Goal: Connect with others: Establish contact or relationships with other users

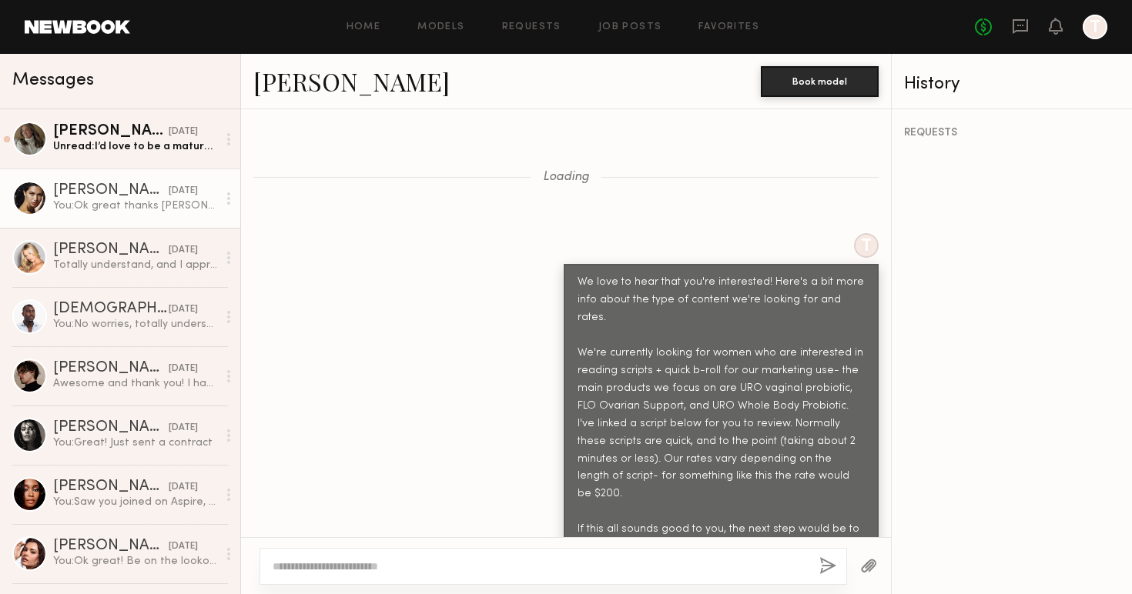
scroll to position [1181, 0]
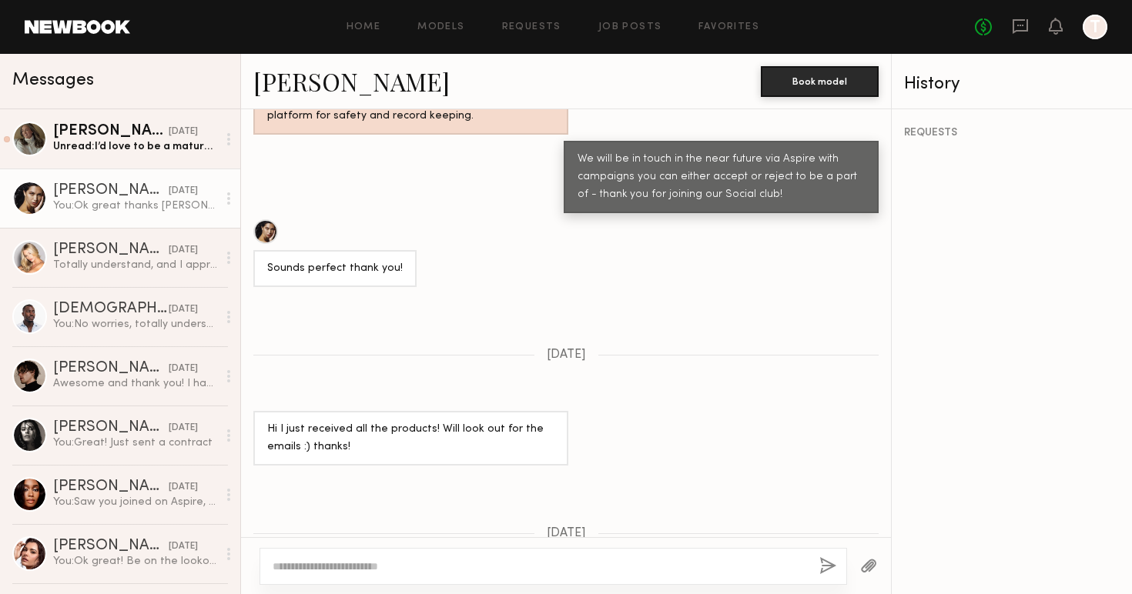
click at [320, 82] on link "Giselle P." at bounding box center [351, 81] width 196 height 33
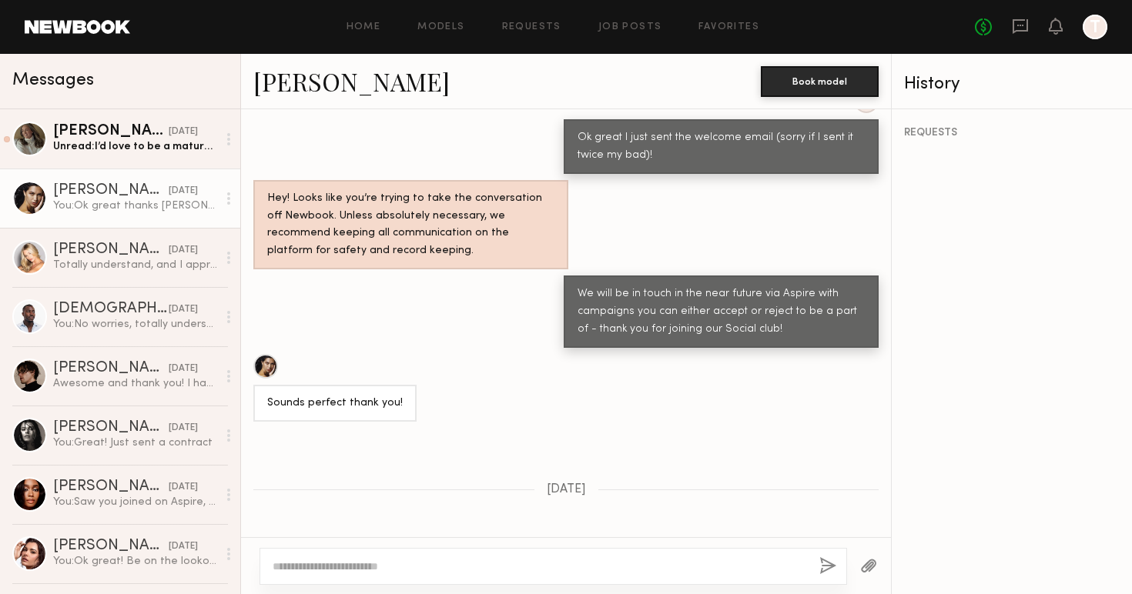
scroll to position [1226, 0]
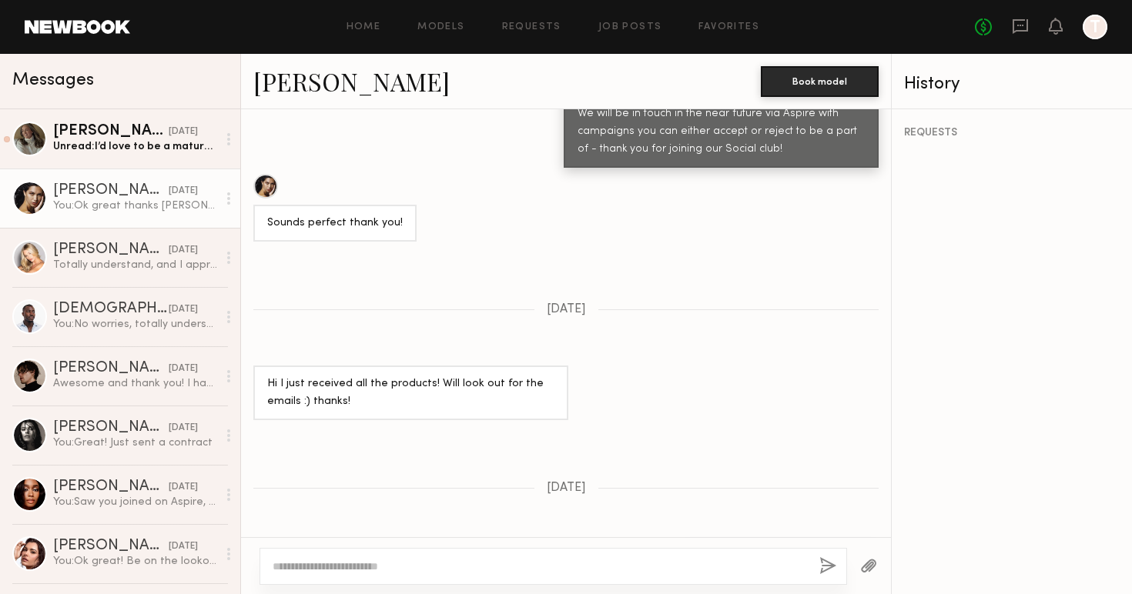
click at [432, 580] on div at bounding box center [552, 566] width 587 height 37
click at [420, 572] on textarea at bounding box center [540, 566] width 534 height 15
type textarea "**********"
click at [832, 569] on button "button" at bounding box center [827, 566] width 17 height 19
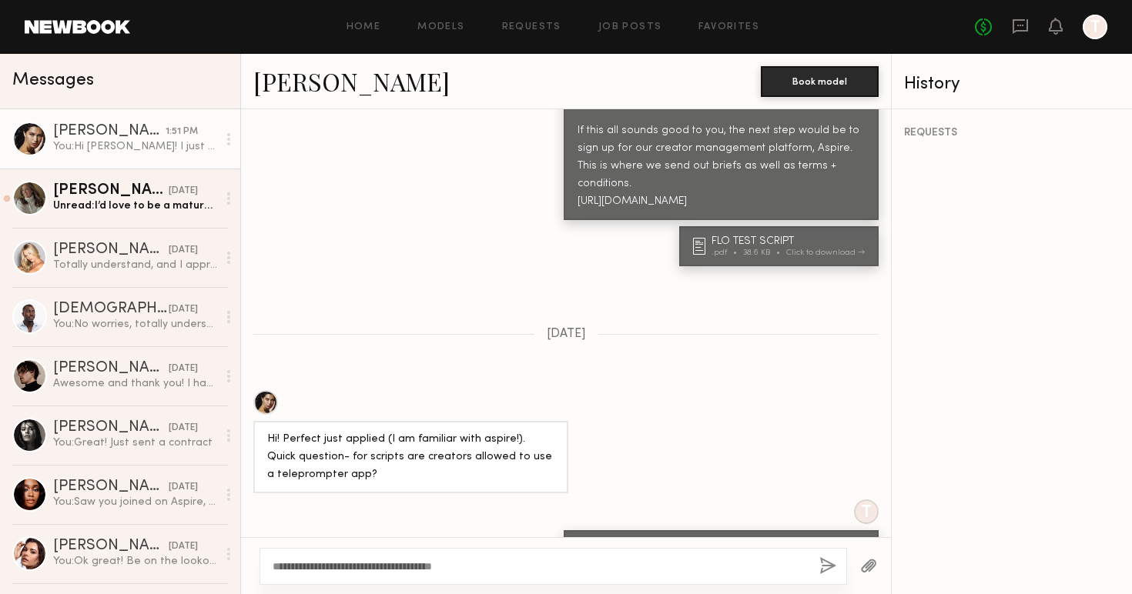
scroll to position [1331, 0]
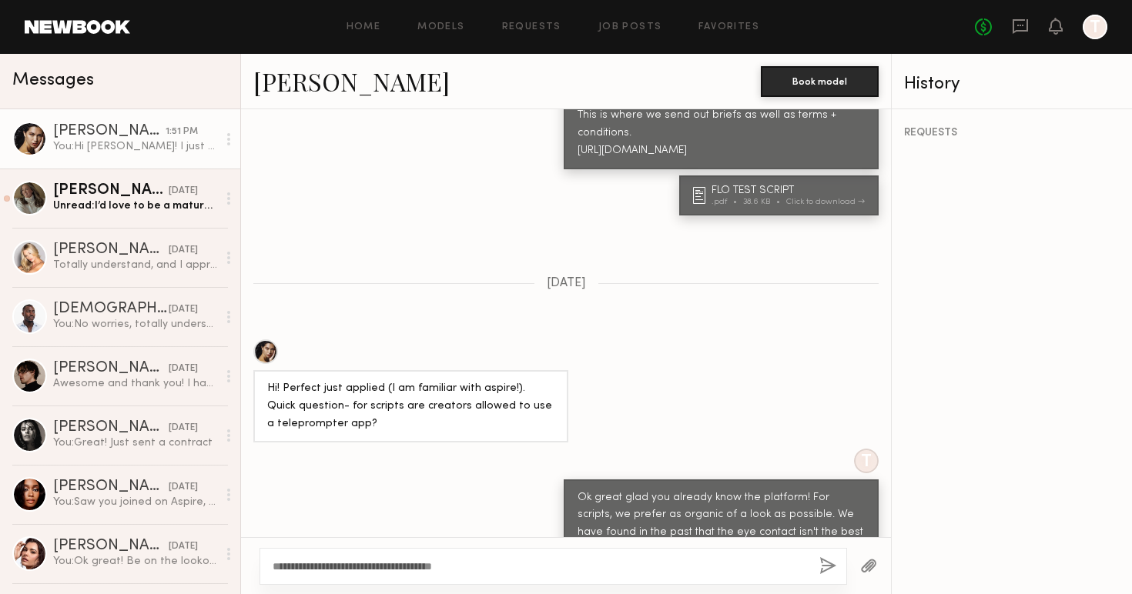
click at [329, 89] on link "Giselle P." at bounding box center [351, 81] width 196 height 33
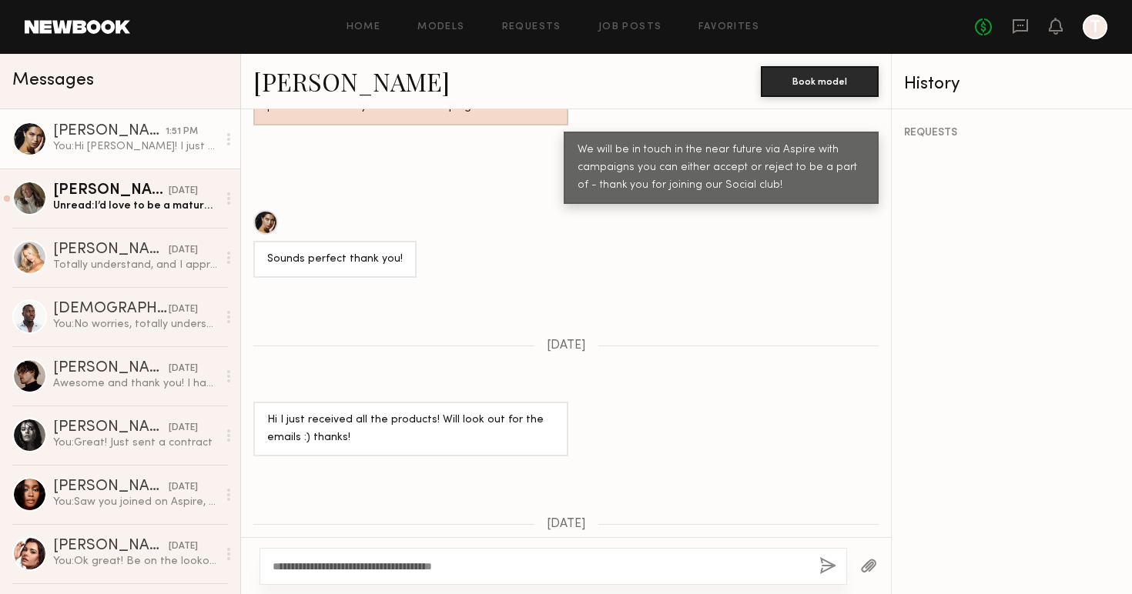
scroll to position [2366, 0]
